Goal: Navigation & Orientation: Find specific page/section

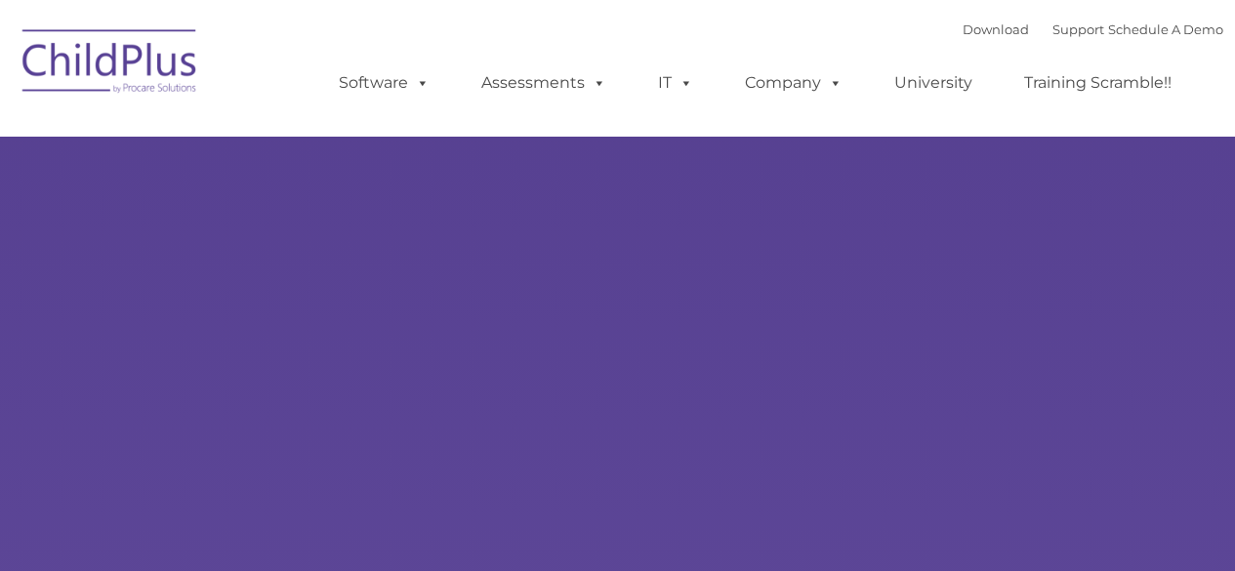
type input ""
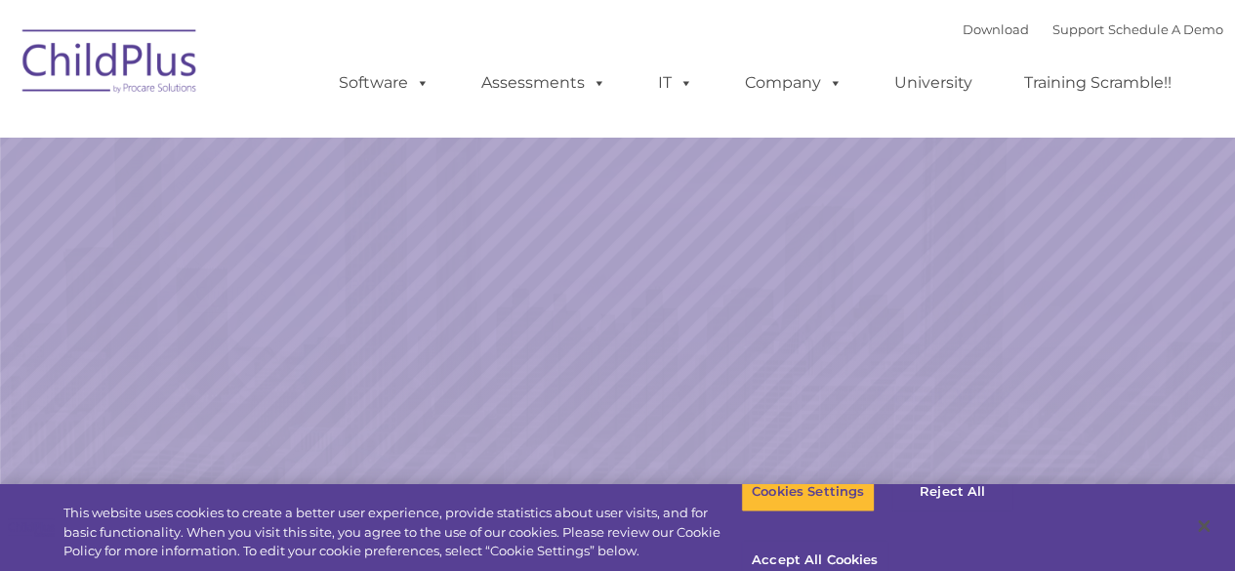
select select "MEDIUM"
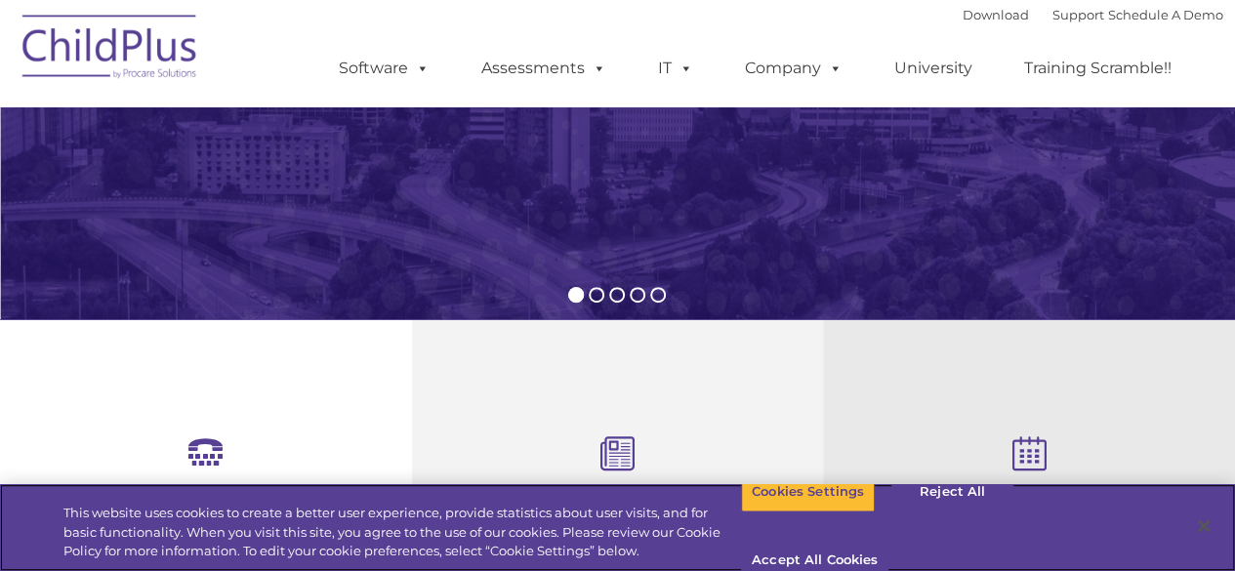
scroll to position [425, 0]
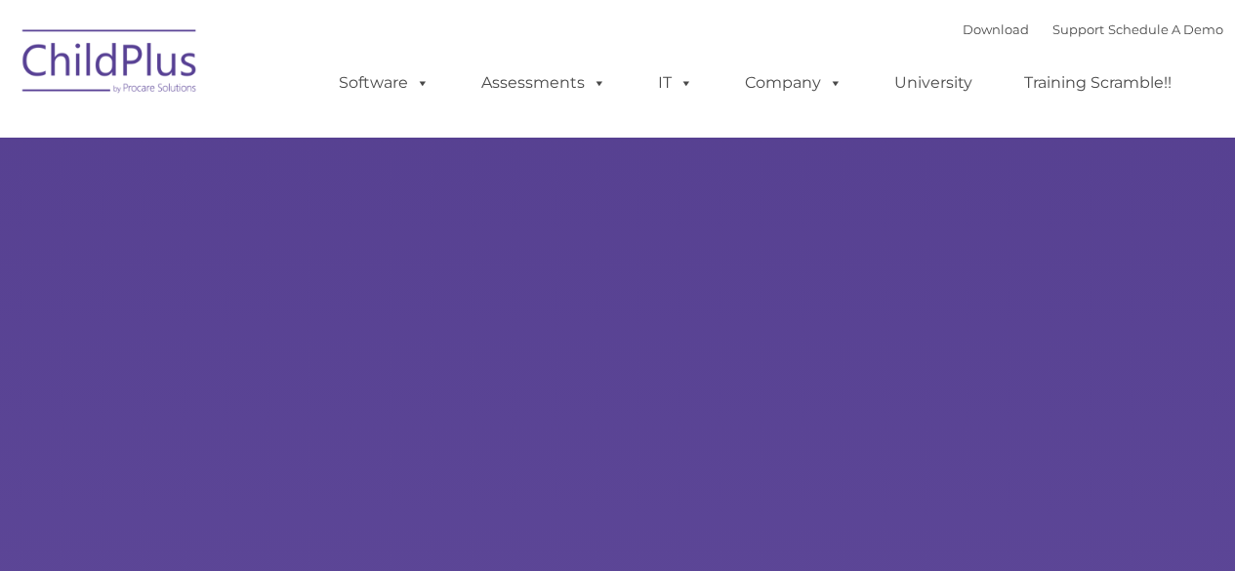
type input ""
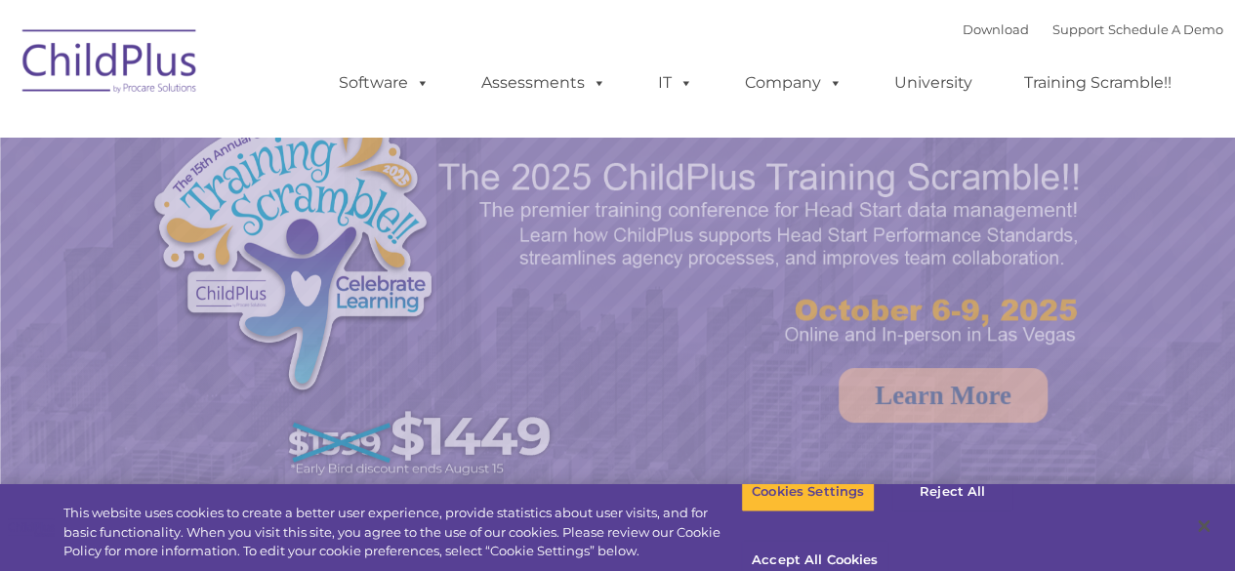
select select "MEDIUM"
